Goal: Transaction & Acquisition: Subscribe to service/newsletter

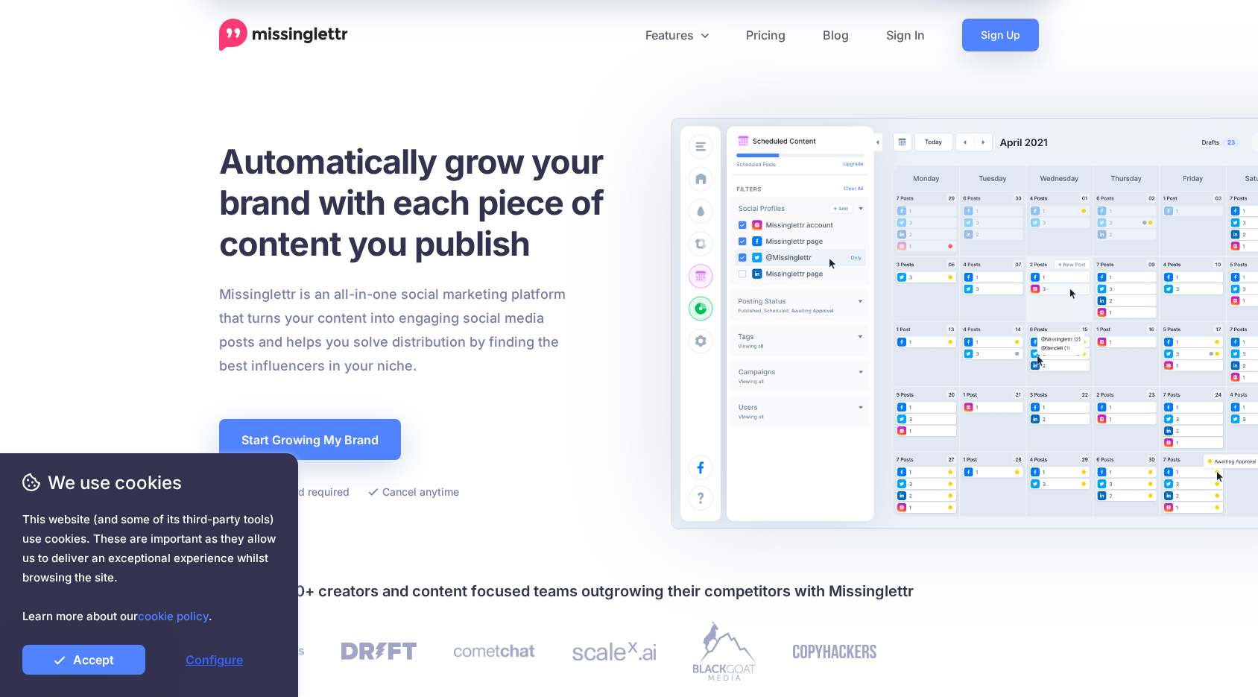
click at [221, 661] on link "Configure" at bounding box center [214, 659] width 123 height 30
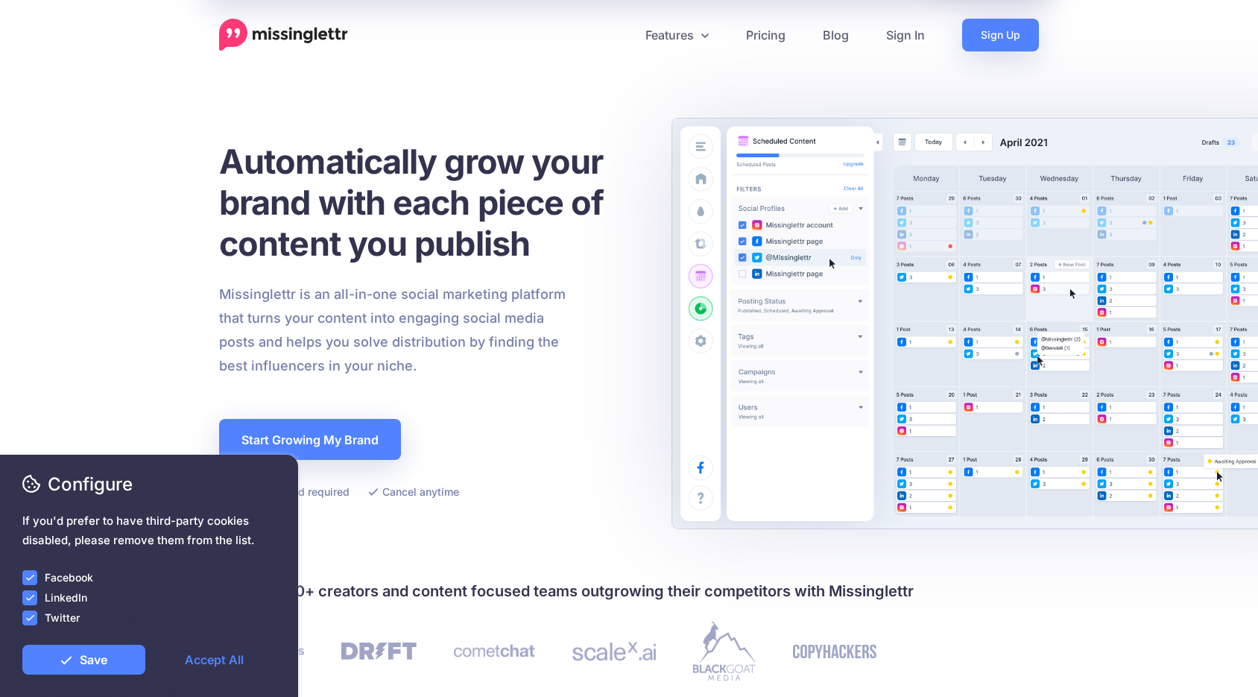
drag, startPoint x: 29, startPoint y: 615, endPoint x: 34, endPoint y: 602, distance: 13.7
click at [30, 615] on ins at bounding box center [29, 617] width 15 height 15
drag, startPoint x: 34, startPoint y: 599, endPoint x: 32, endPoint y: 576, distance: 23.2
click at [34, 599] on ins at bounding box center [29, 597] width 15 height 15
drag, startPoint x: 32, startPoint y: 574, endPoint x: 95, endPoint y: 587, distance: 64.7
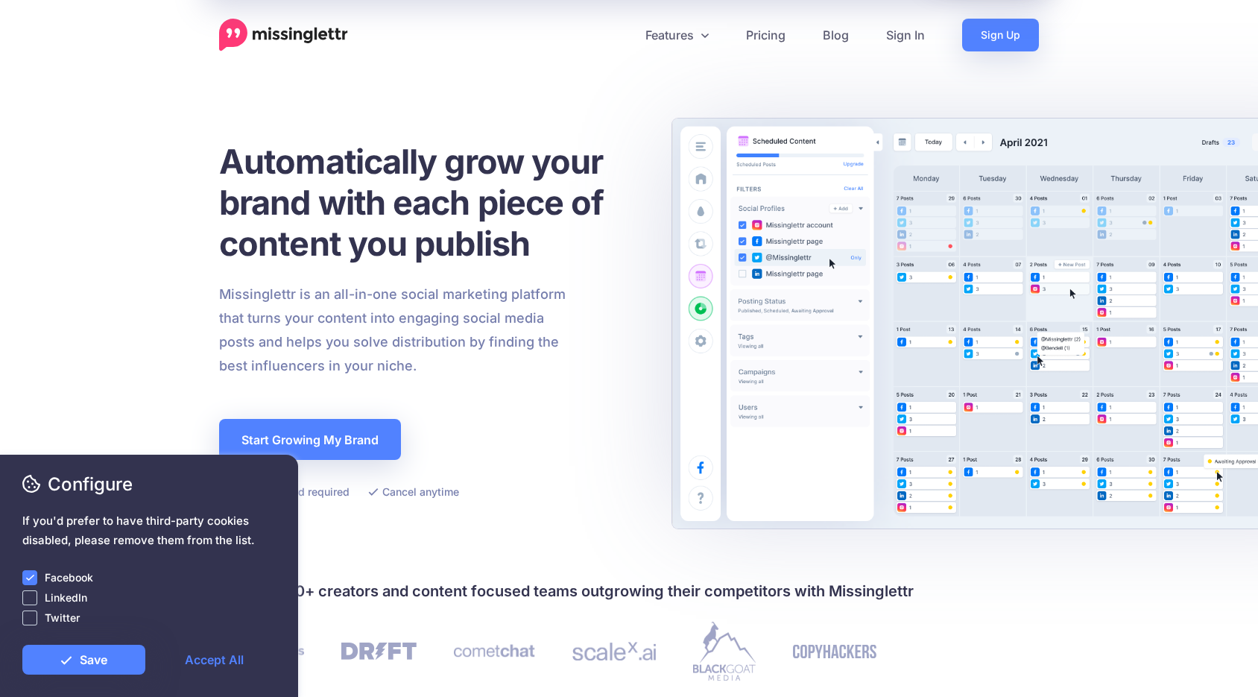
click at [34, 574] on ins at bounding box center [29, 577] width 15 height 15
click at [116, 654] on link "Save" at bounding box center [83, 659] width 123 height 30
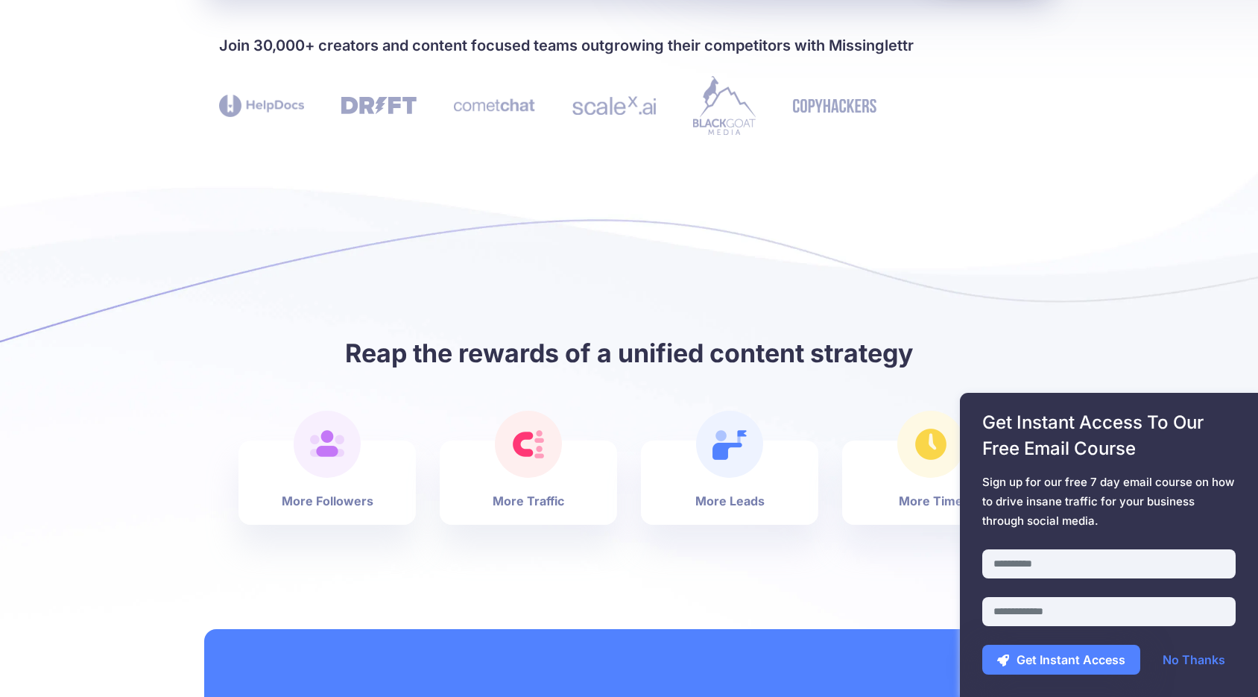
scroll to position [562, 0]
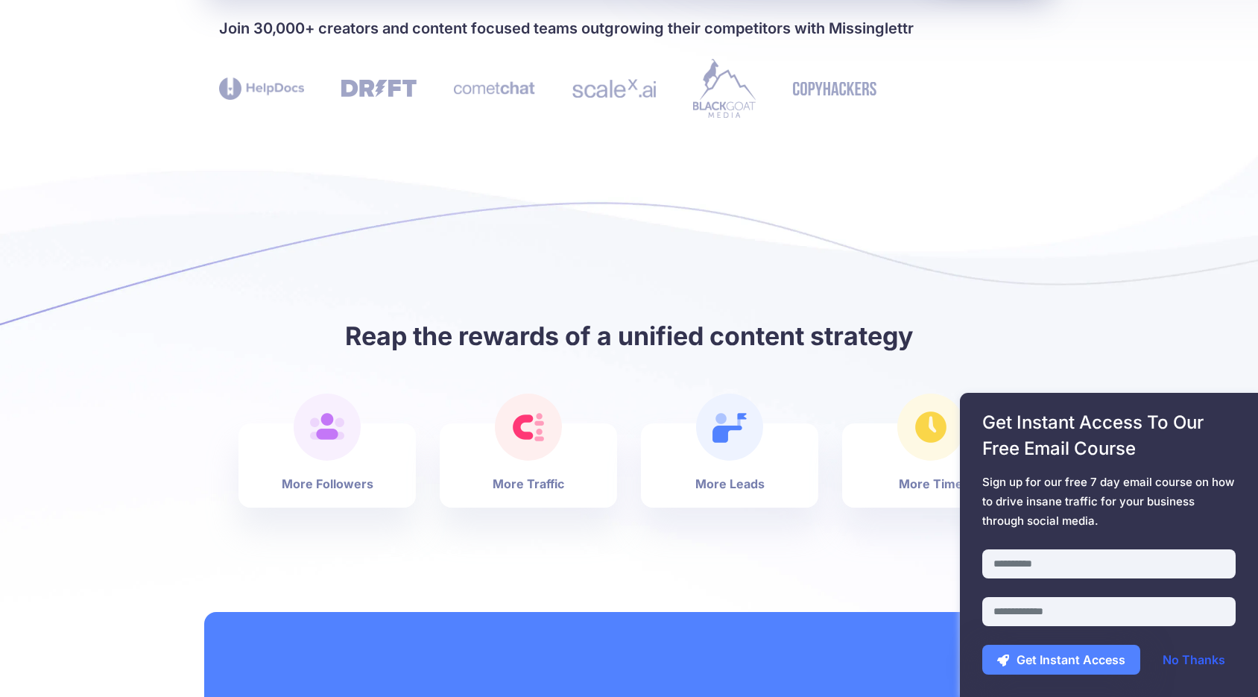
click at [1205, 660] on link "No Thanks" at bounding box center [1193, 659] width 92 height 30
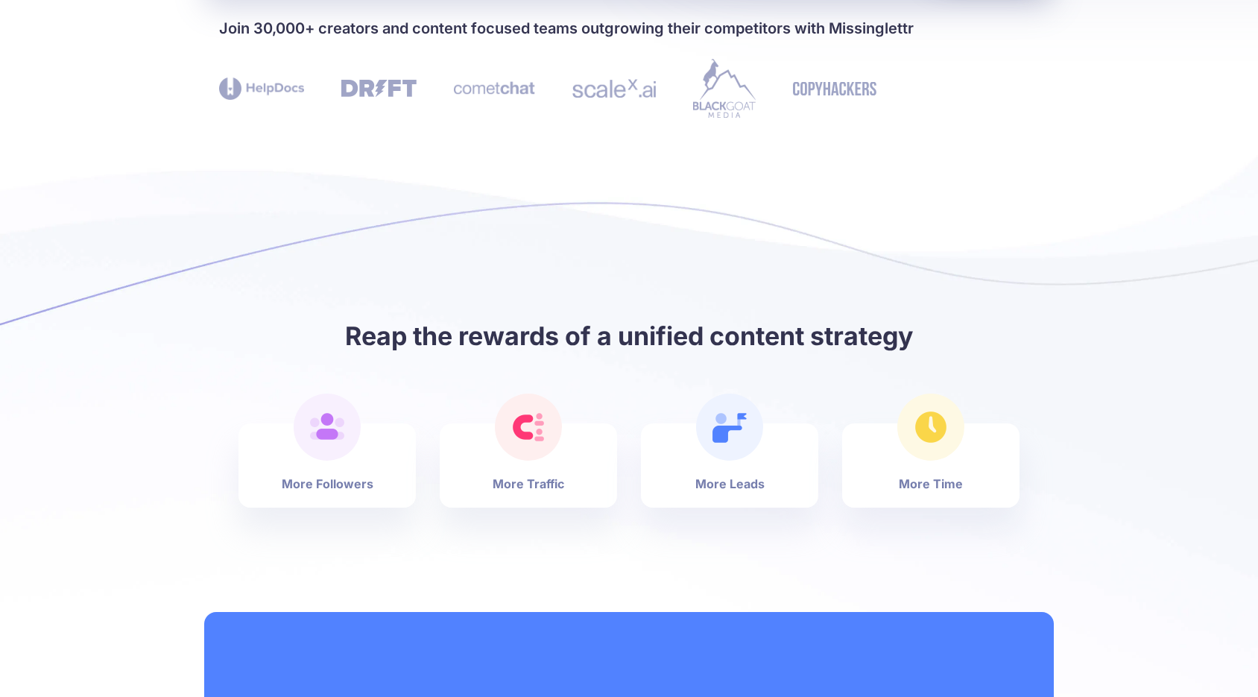
scroll to position [0, 0]
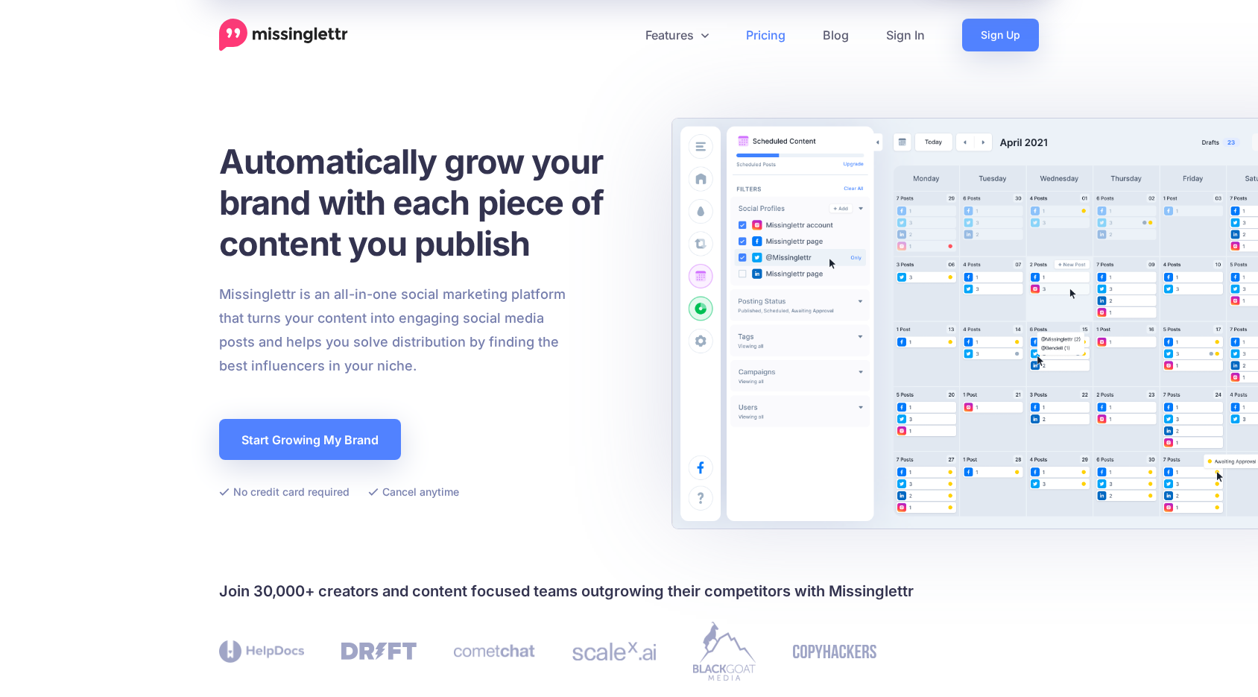
click at [772, 38] on link "Pricing" at bounding box center [765, 35] width 77 height 33
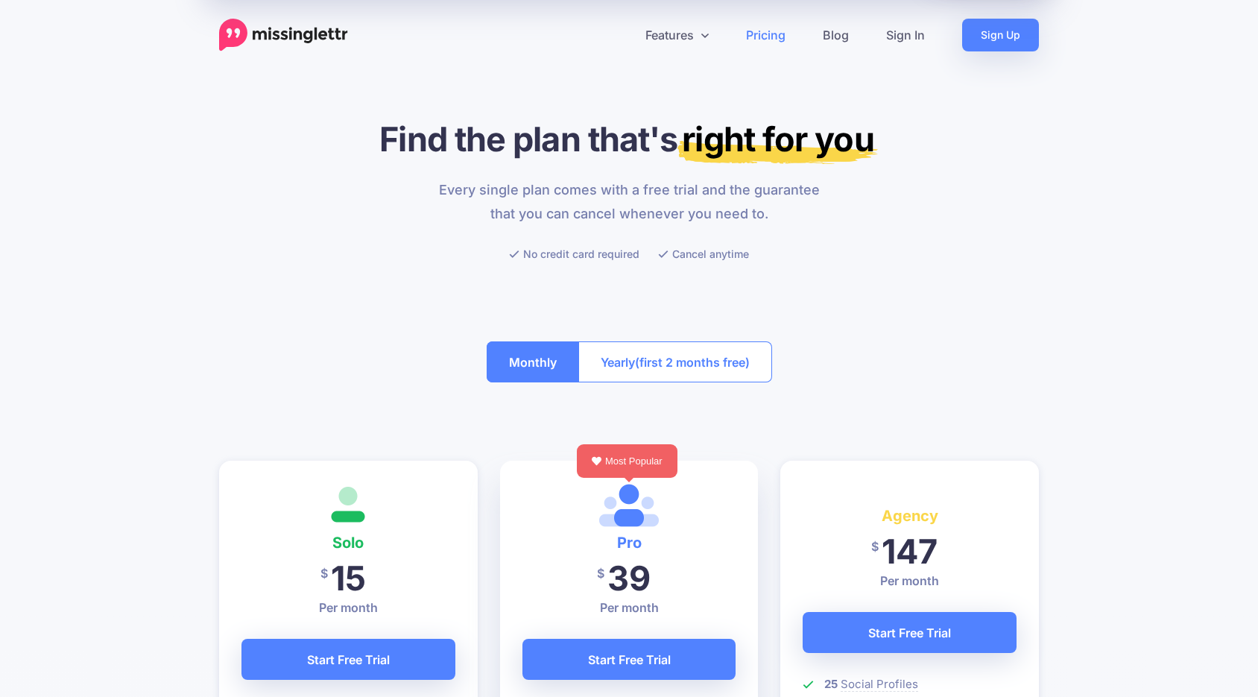
click at [636, 360] on span "(first 2 months free)" at bounding box center [692, 362] width 115 height 24
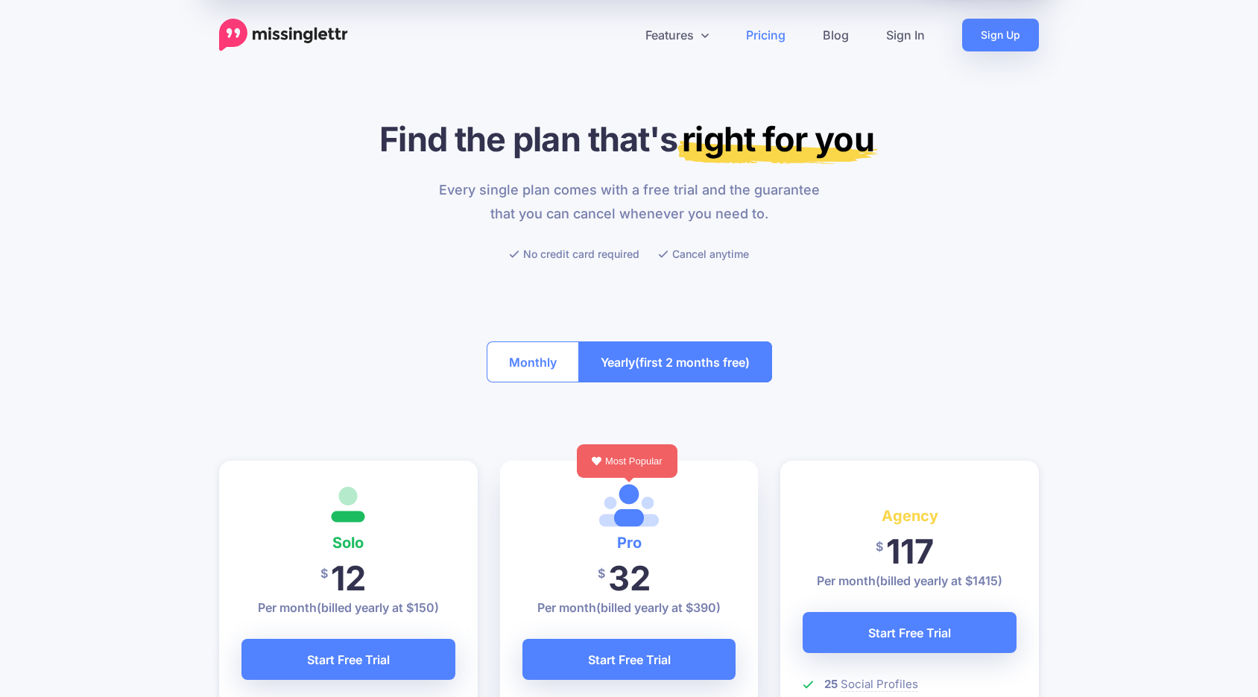
drag, startPoint x: 538, startPoint y: 352, endPoint x: 557, endPoint y: 351, distance: 19.4
click at [538, 352] on button "Monthly" at bounding box center [532, 361] width 92 height 41
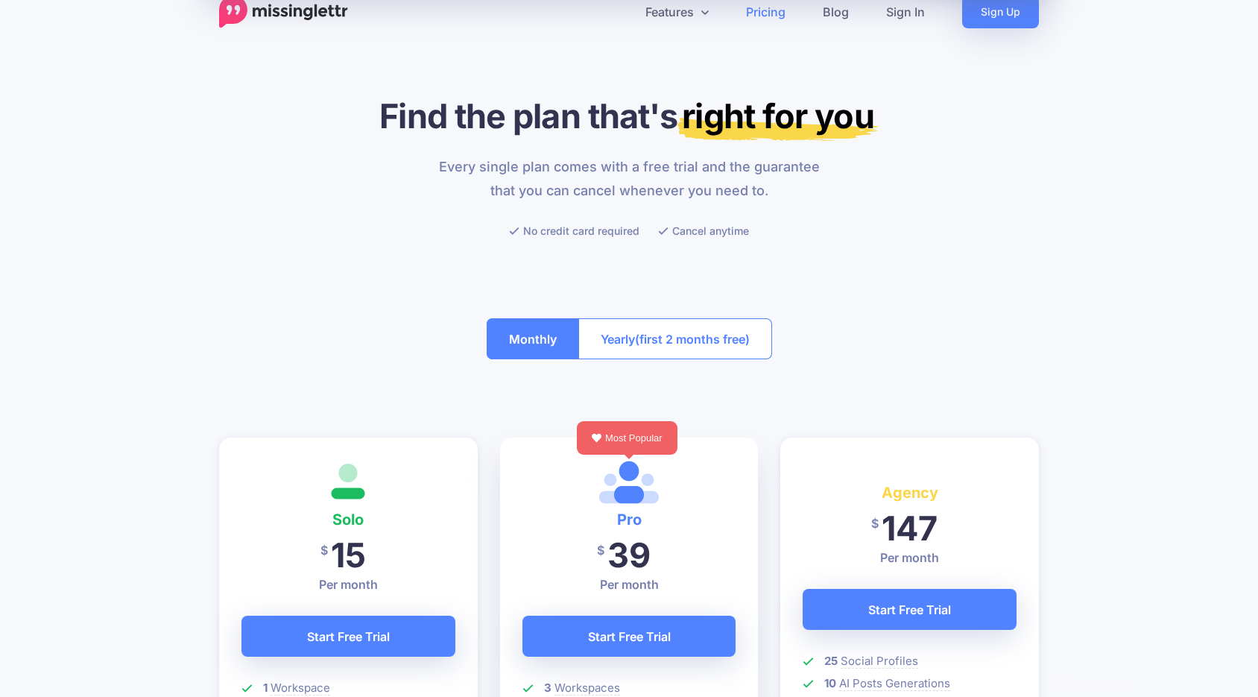
scroll to position [27, 0]
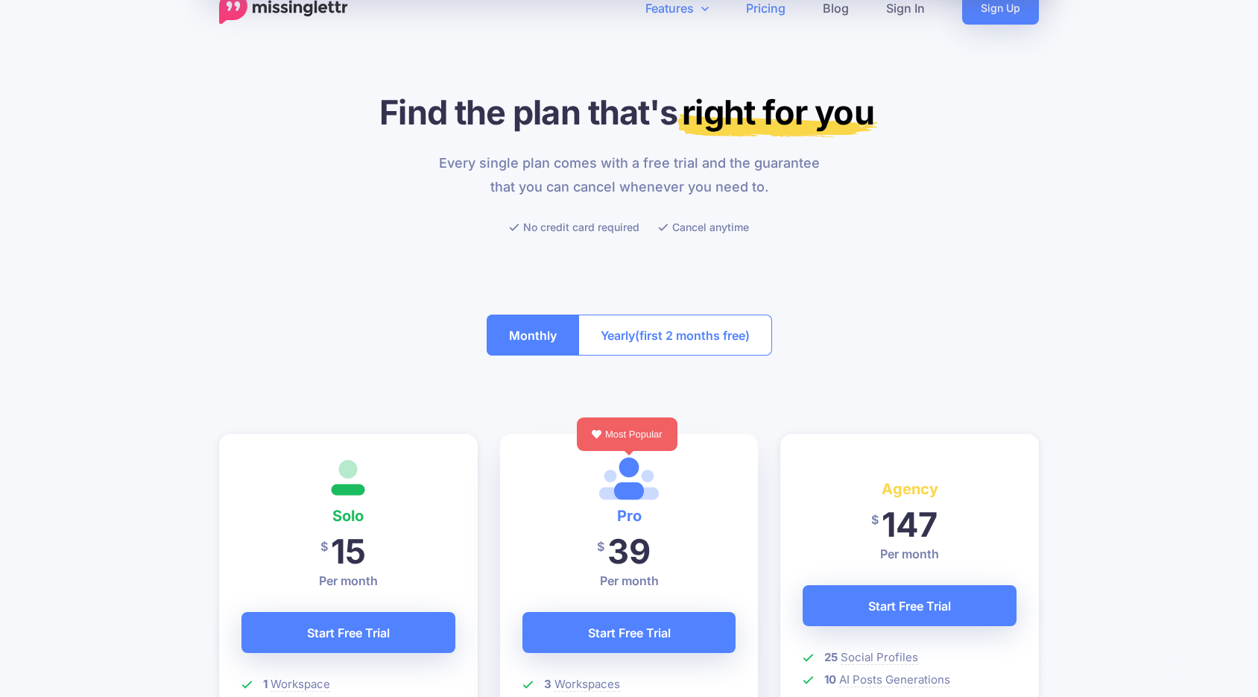
click at [660, 10] on link "Features" at bounding box center [677, 8] width 101 height 33
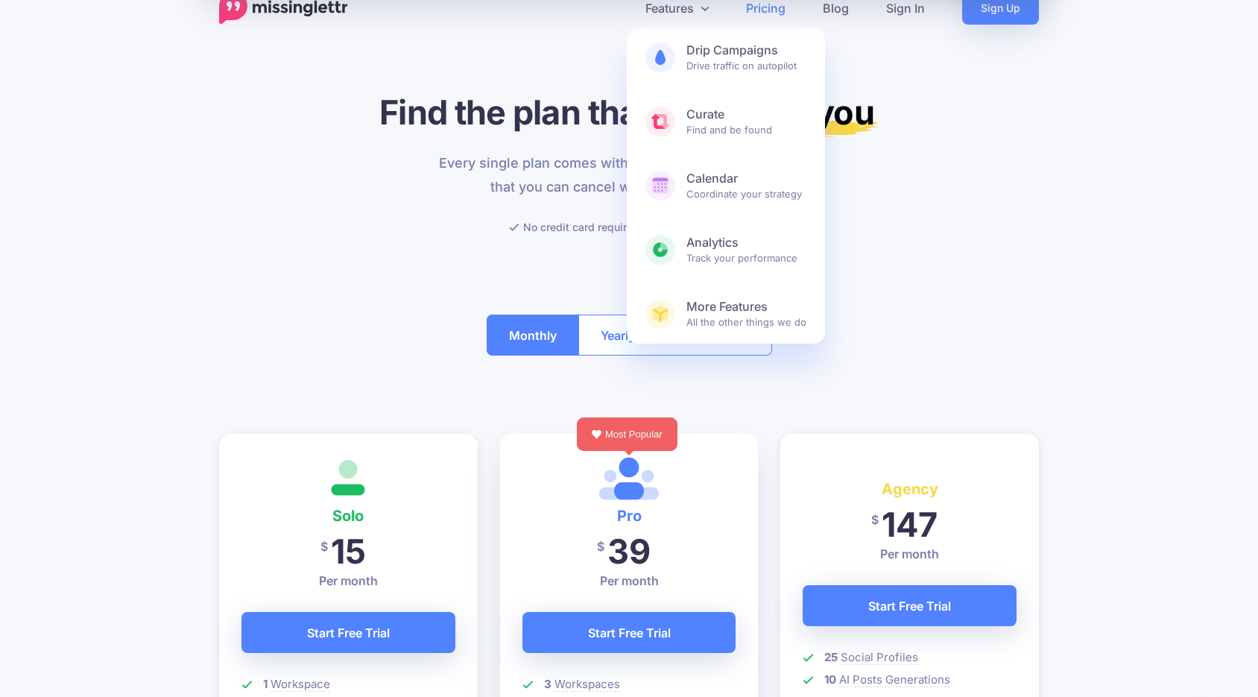
scroll to position [0, 0]
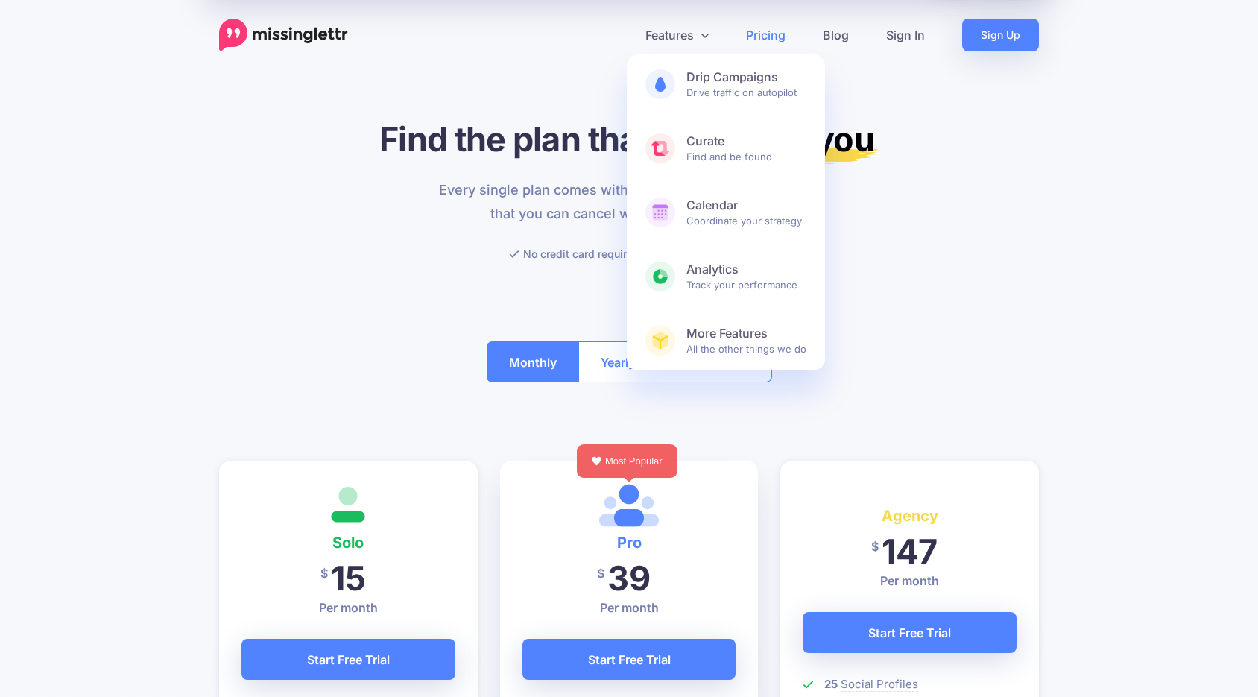
click at [274, 34] on img at bounding box center [283, 35] width 129 height 33
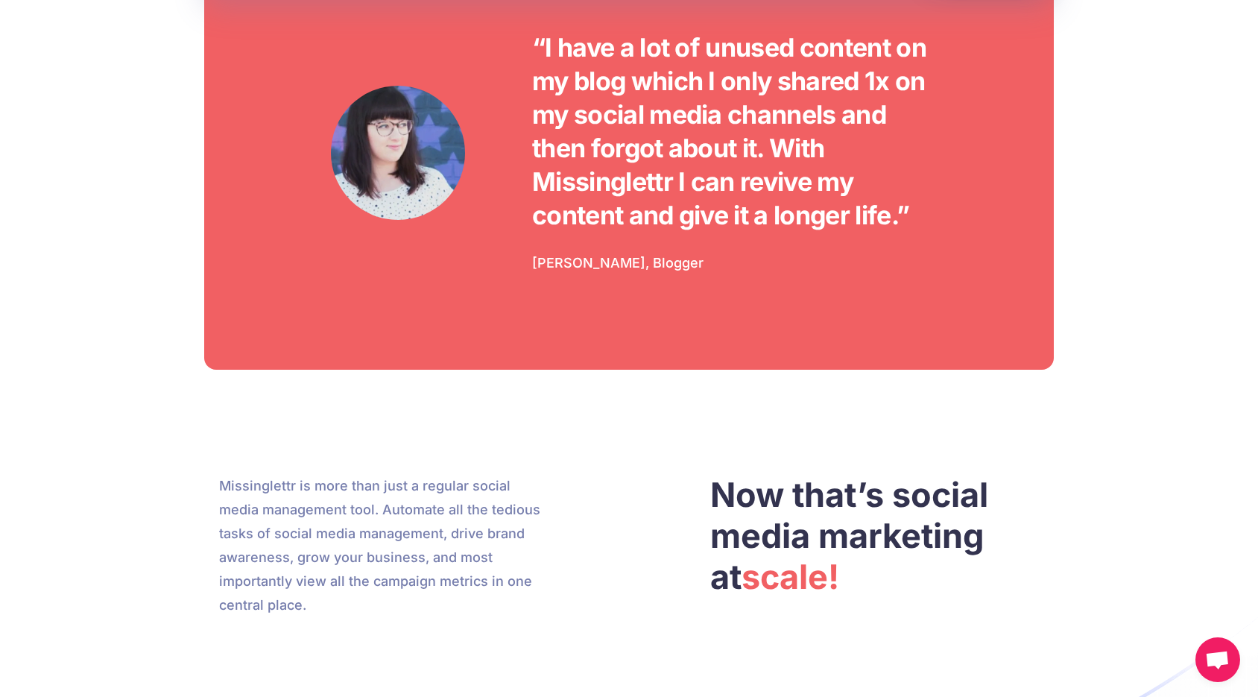
scroll to position [3808, 0]
